Goal: Find contact information: Find contact information

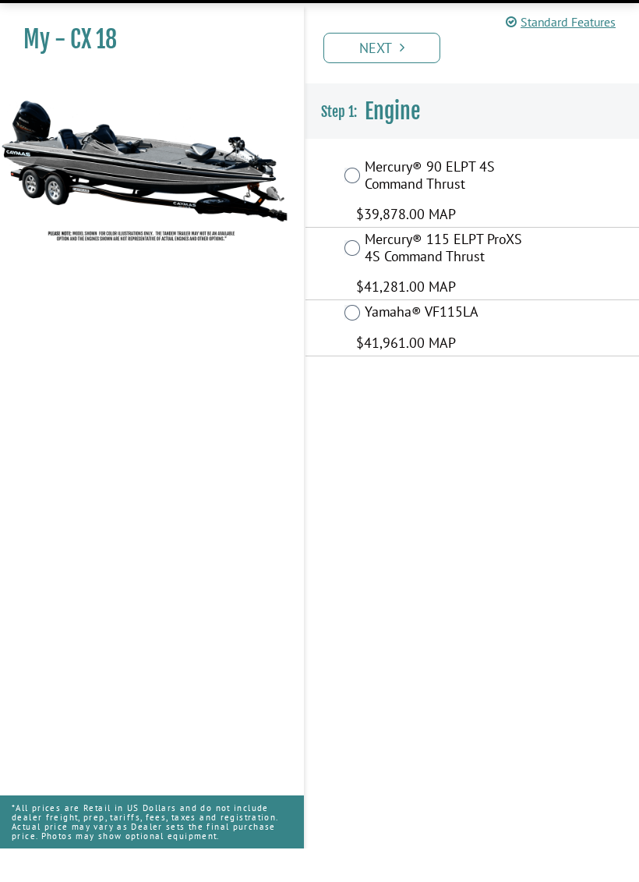
click at [401, 337] on label "Yamaha® VF115LA" at bounding box center [446, 347] width 163 height 21
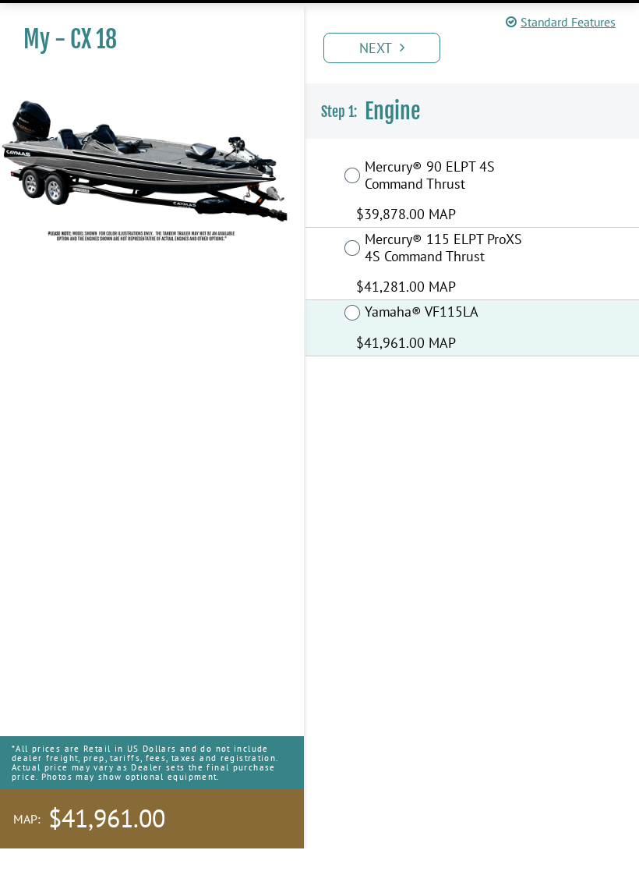
click at [412, 66] on link "Next" at bounding box center [382, 81] width 117 height 30
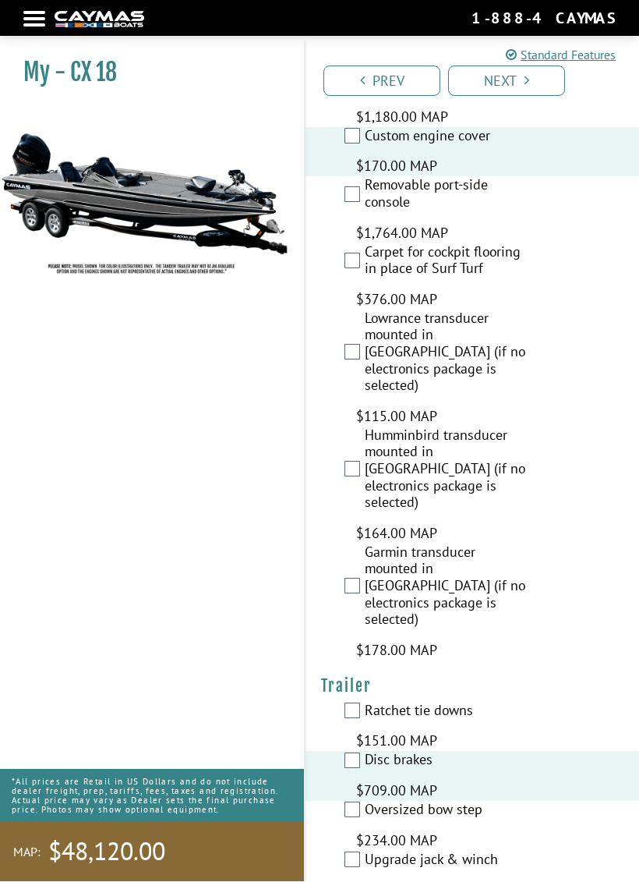
scroll to position [1103, 0]
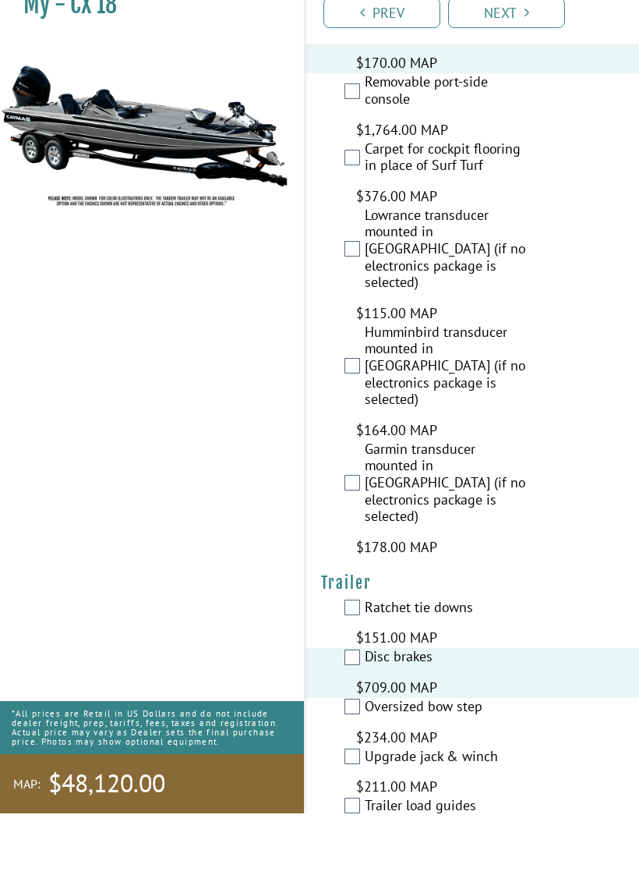
click at [512, 66] on link "Next" at bounding box center [506, 81] width 117 height 30
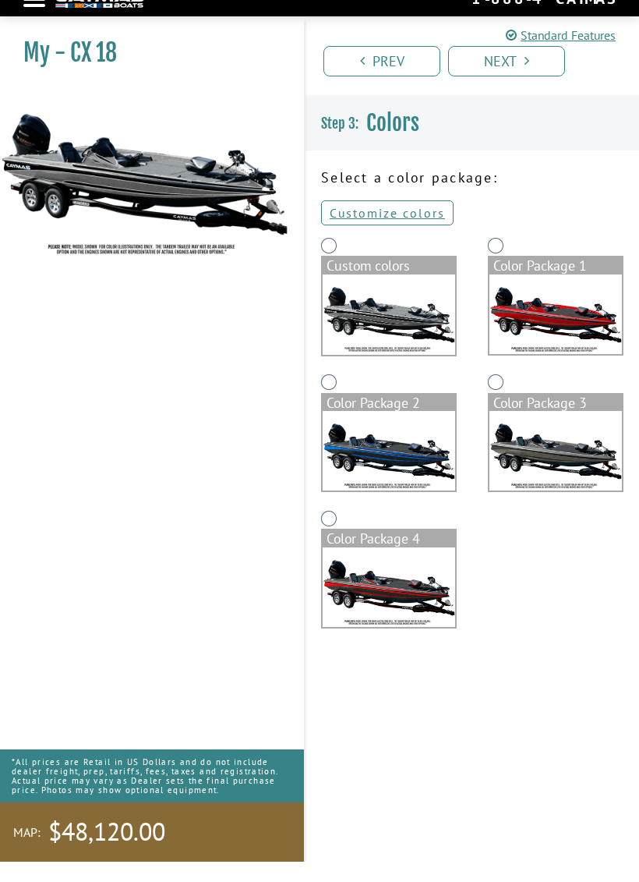
scroll to position [0, 0]
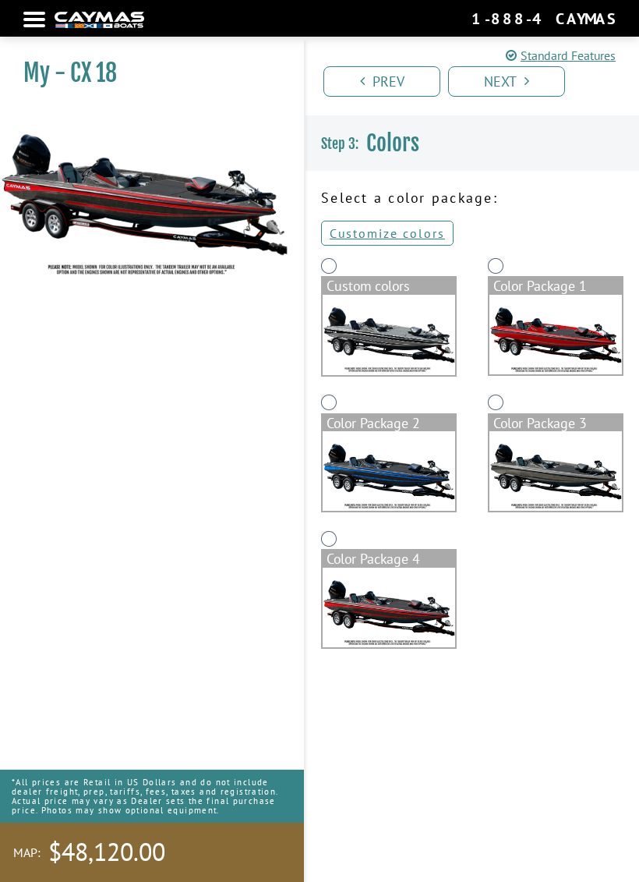
click at [543, 345] on img at bounding box center [556, 335] width 133 height 80
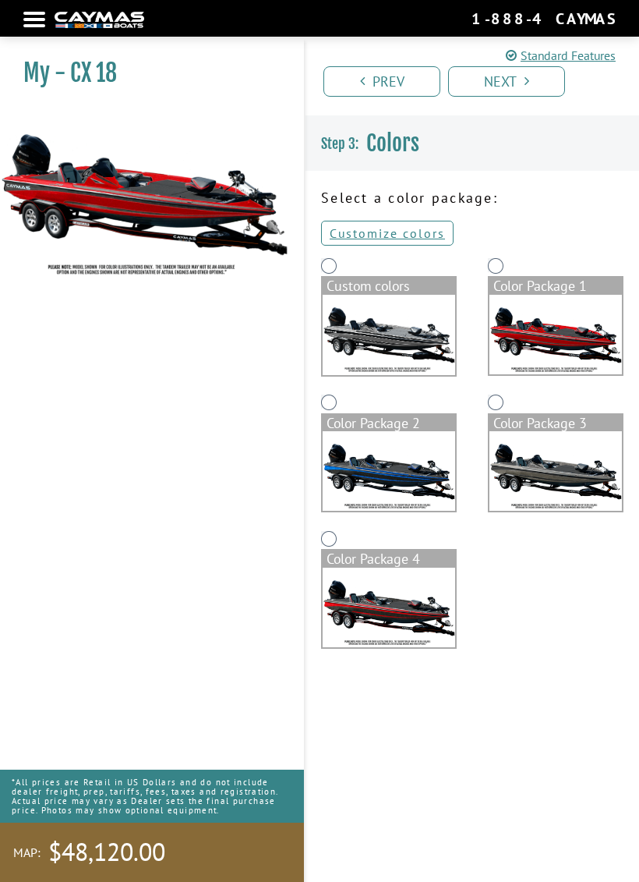
click at [522, 82] on link "Next" at bounding box center [506, 81] width 117 height 30
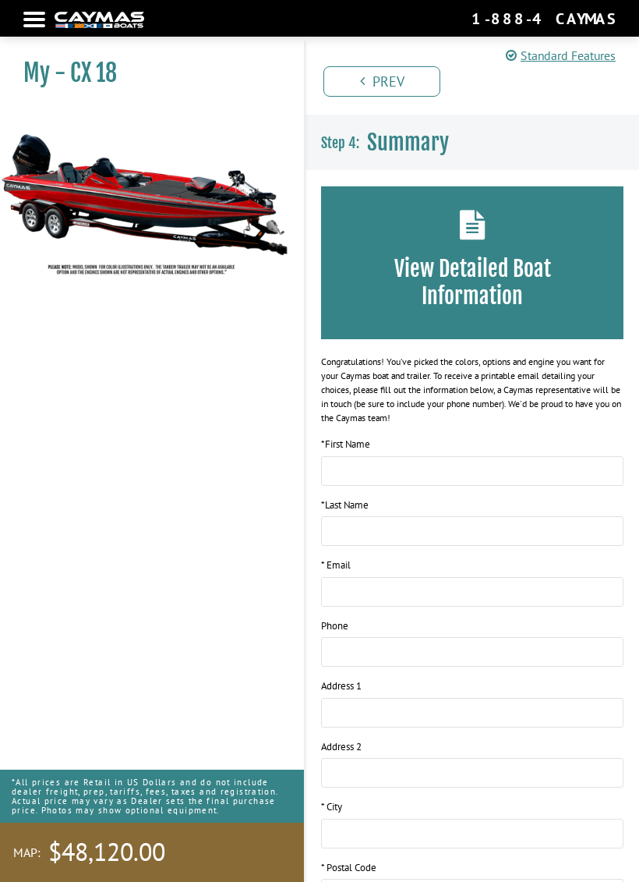
click at [44, 21] on div at bounding box center [34, 19] width 22 height 3
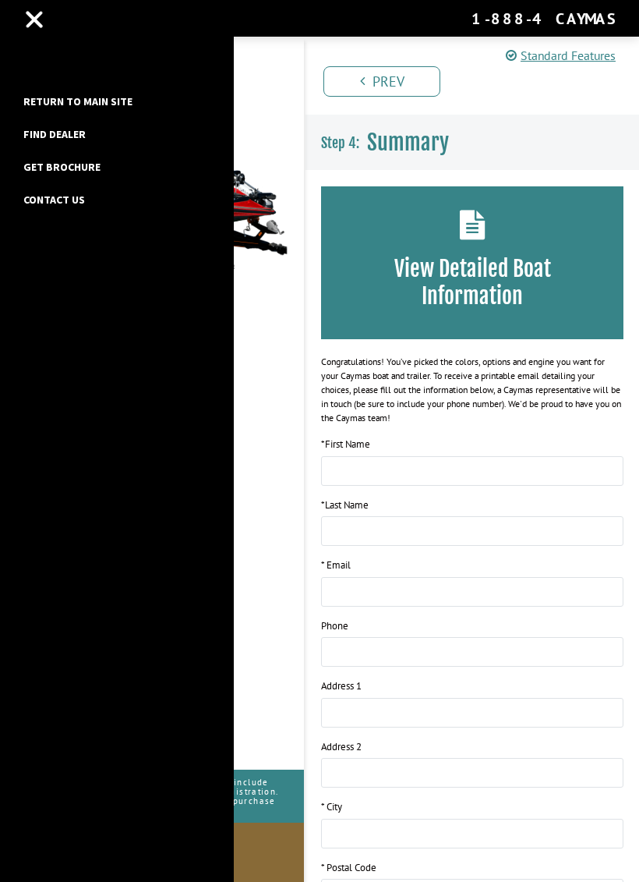
click at [45, 142] on link "Find Dealer" at bounding box center [55, 134] width 78 height 20
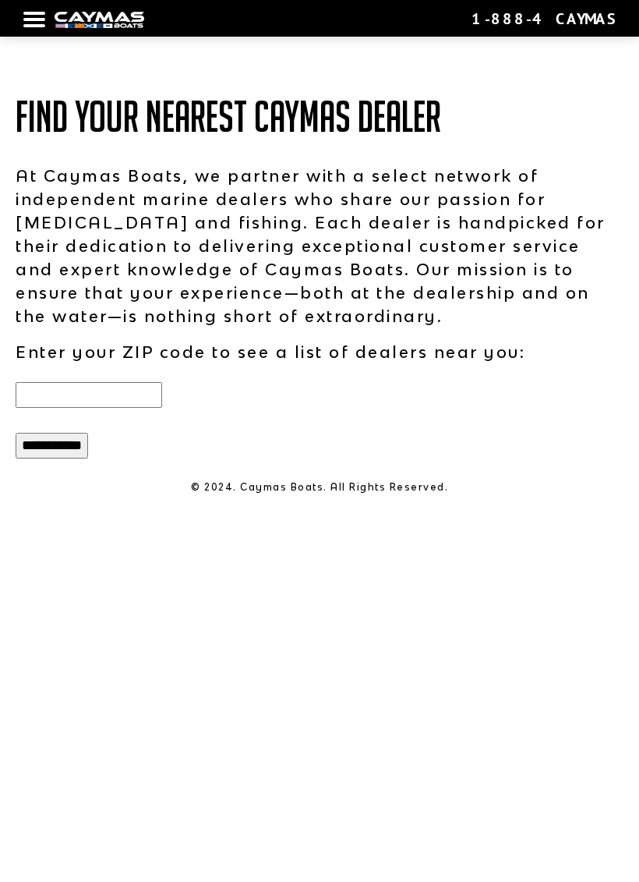
click at [133, 400] on input "text" at bounding box center [89, 395] width 147 height 26
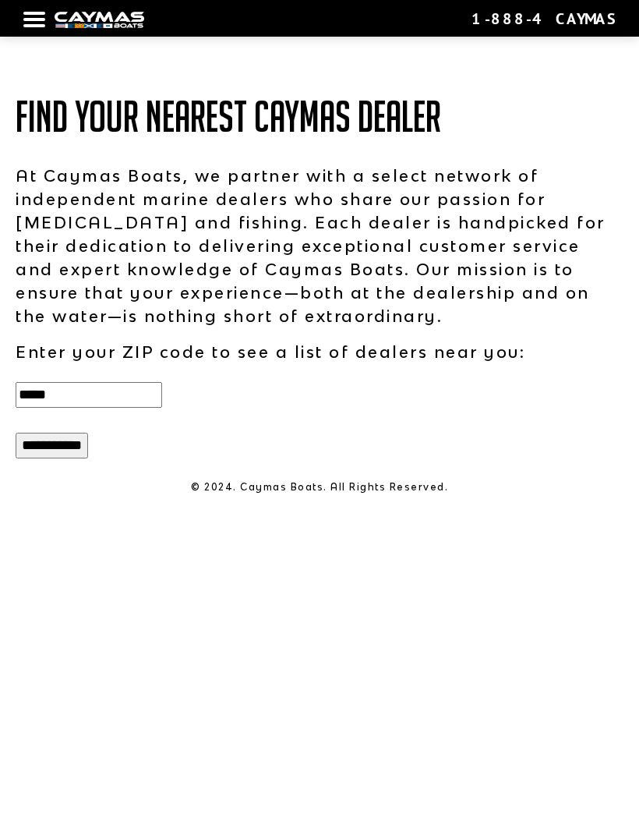
type input "*****"
click at [88, 458] on input "**********" at bounding box center [52, 446] width 73 height 26
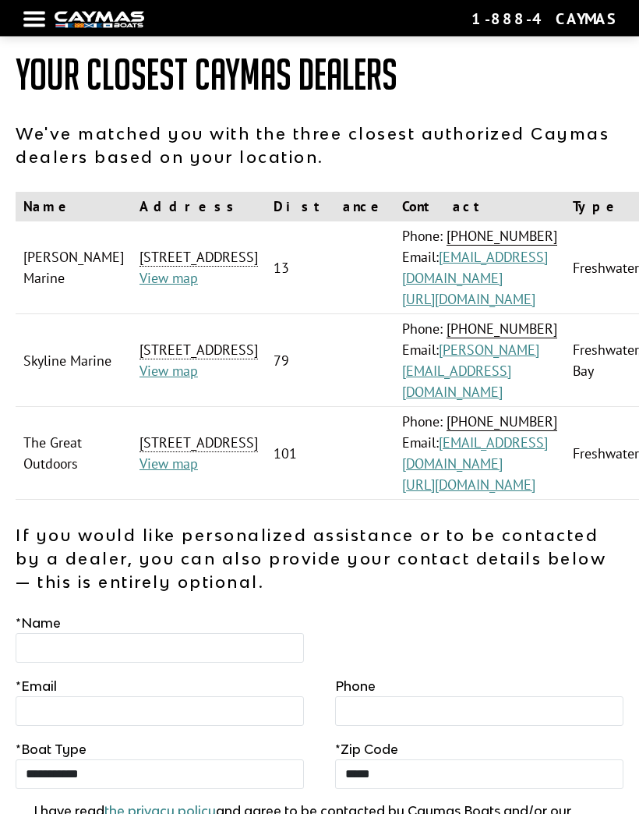
scroll to position [31, 0]
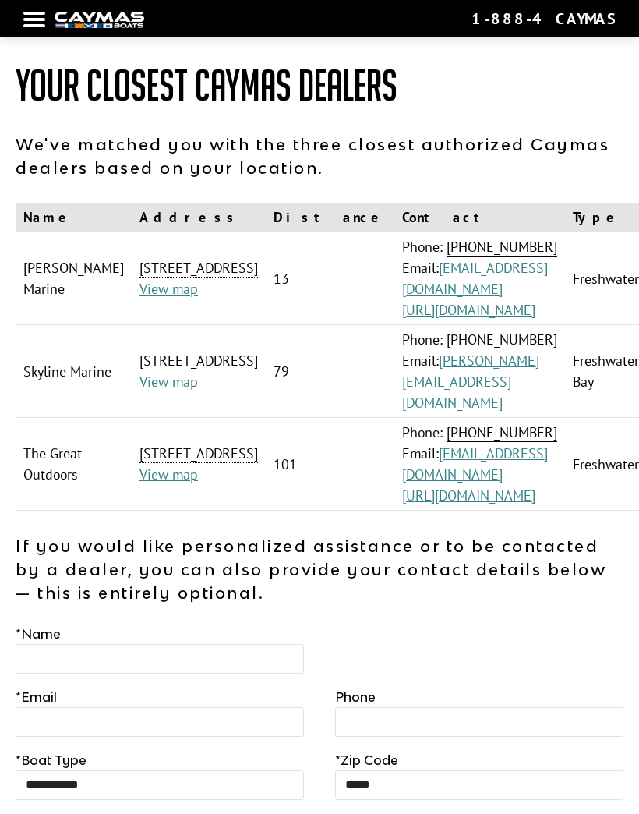
click at [422, 476] on link "[EMAIL_ADDRESS][DOMAIN_NAME]" at bounding box center [475, 463] width 146 height 39
click at [481, 501] on link "[URL][DOMAIN_NAME]" at bounding box center [468, 496] width 133 height 18
